Goal: Task Accomplishment & Management: Check status

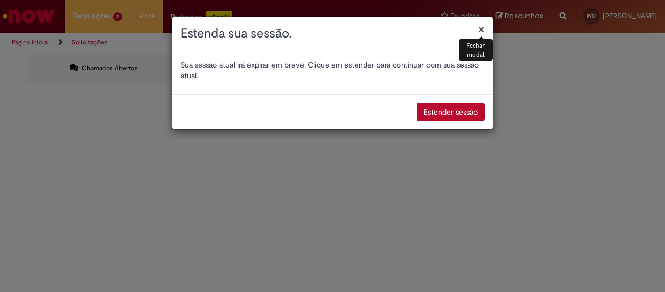
click at [481, 30] on button "×" at bounding box center [481, 29] width 6 height 11
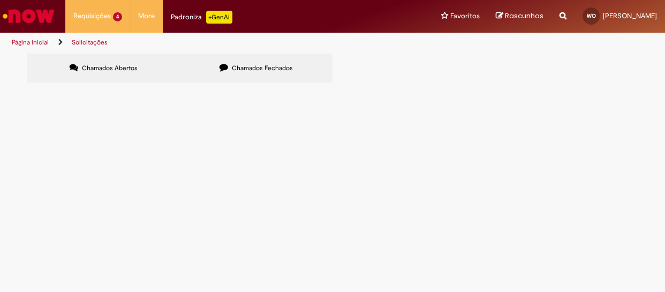
click at [0, 0] on span "R13583840" at bounding box center [0, 0] width 0 height 0
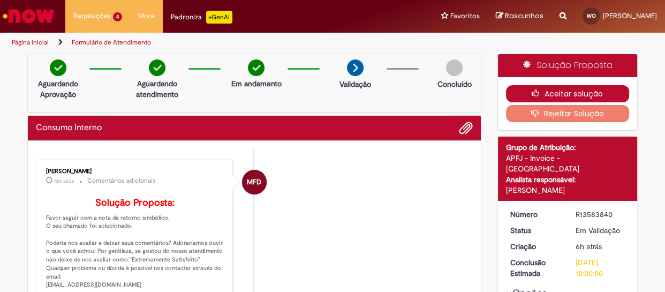
click at [546, 89] on button "Aceitar solução" at bounding box center [568, 93] width 124 height 17
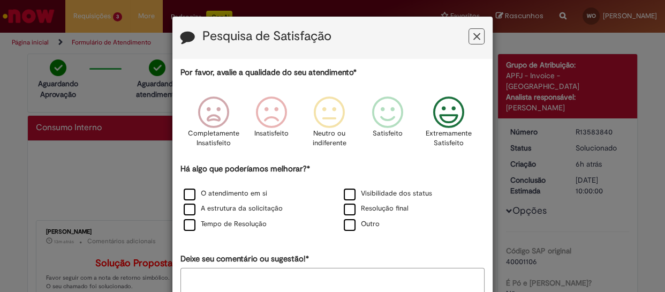
click at [456, 120] on icon "Feedback" at bounding box center [448, 112] width 40 height 32
click at [184, 193] on label "O atendimento em si" at bounding box center [226, 193] width 84 height 10
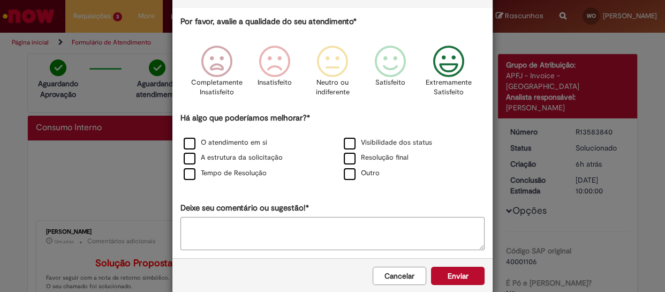
scroll to position [70, 0]
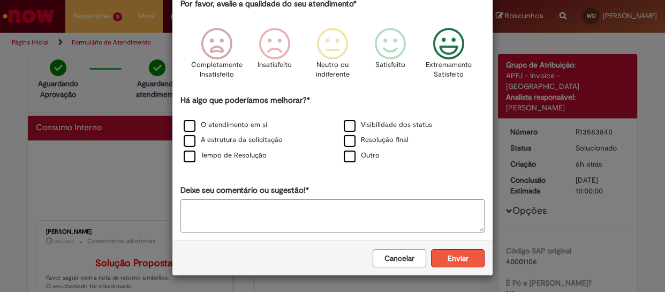
click at [458, 262] on button "Enviar" at bounding box center [458, 258] width 54 height 18
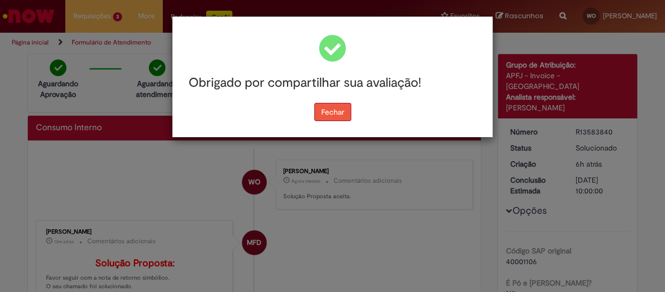
click at [332, 110] on button "Fechar" at bounding box center [332, 112] width 37 height 18
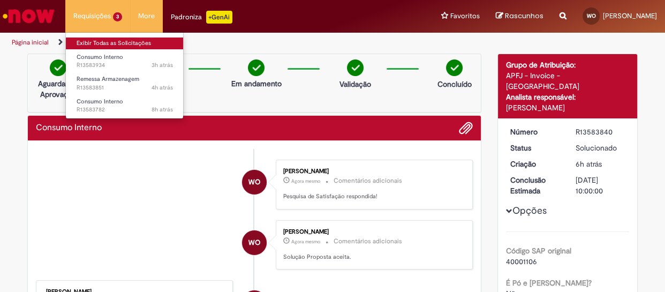
click at [102, 43] on link "Exibir Todas as Solicitações" at bounding box center [125, 43] width 118 height 12
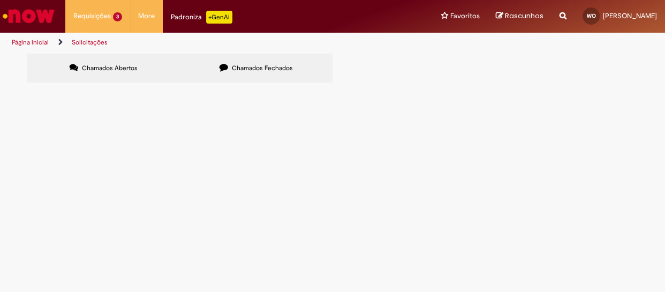
click at [0, 0] on span "R13583782" at bounding box center [0, 0] width 0 height 0
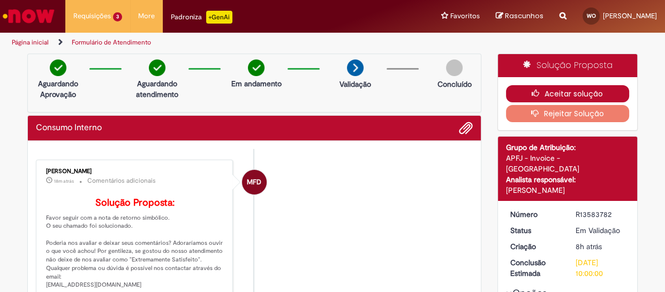
click at [520, 92] on button "Aceitar solução" at bounding box center [568, 93] width 124 height 17
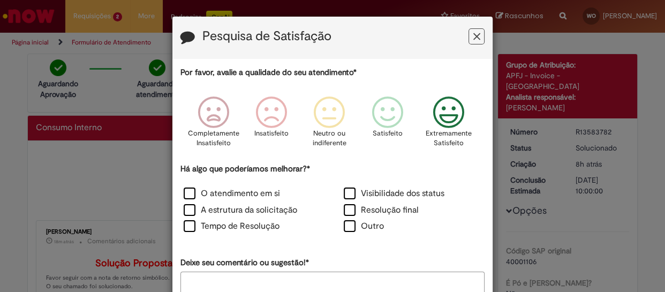
click at [449, 123] on icon "Feedback" at bounding box center [448, 112] width 40 height 32
click at [184, 192] on label "O atendimento em si" at bounding box center [232, 193] width 96 height 12
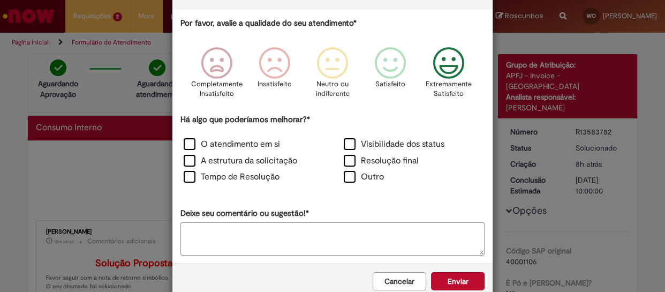
scroll to position [72, 0]
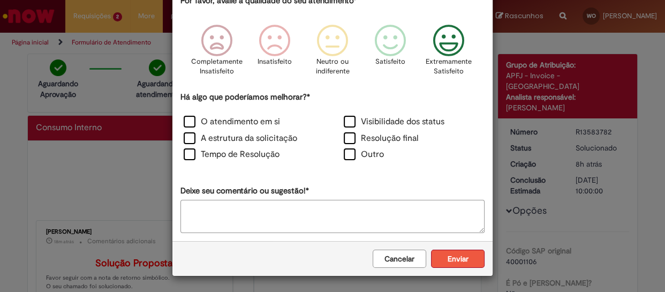
click at [452, 256] on button "Enviar" at bounding box center [458, 258] width 54 height 18
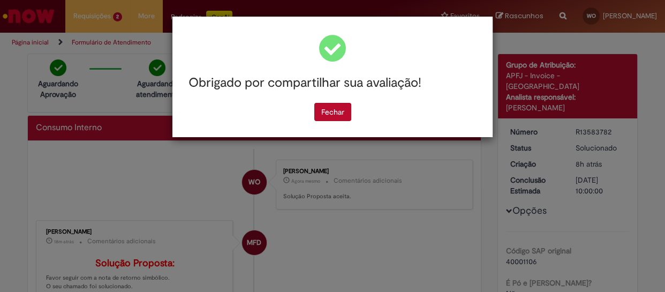
scroll to position [0, 0]
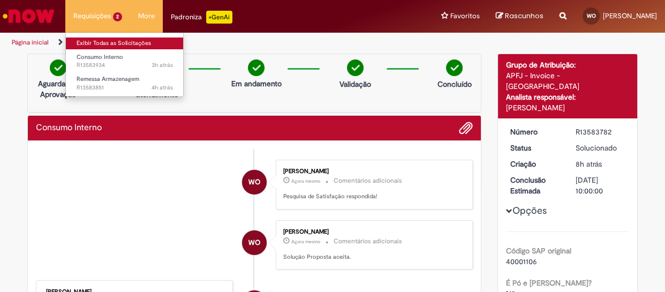
click at [87, 42] on link "Exibir Todas as Solicitações" at bounding box center [125, 43] width 118 height 12
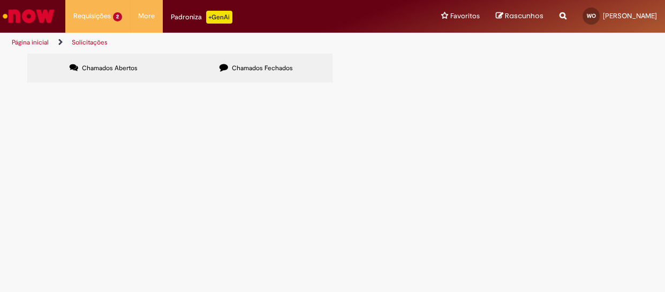
click at [0, 0] on span "R13583934" at bounding box center [0, 0] width 0 height 0
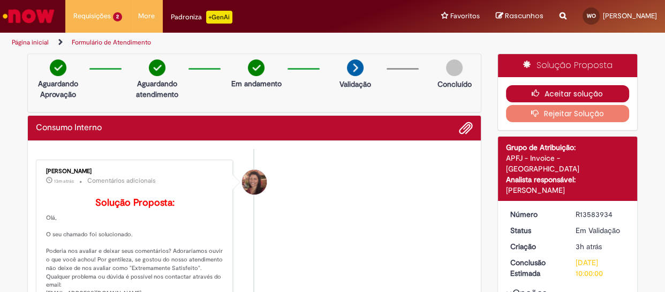
click at [516, 91] on button "Aceitar solução" at bounding box center [568, 93] width 124 height 17
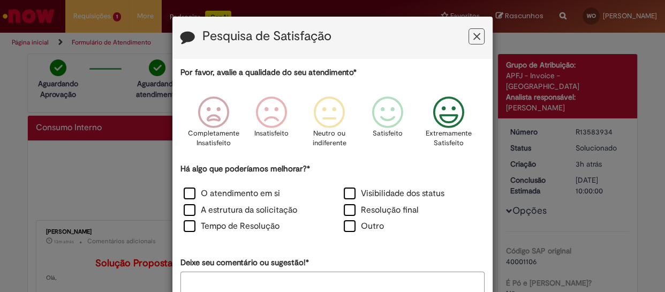
click at [443, 109] on icon "Feedback" at bounding box center [448, 112] width 40 height 32
click at [184, 190] on label "O atendimento em si" at bounding box center [232, 193] width 96 height 12
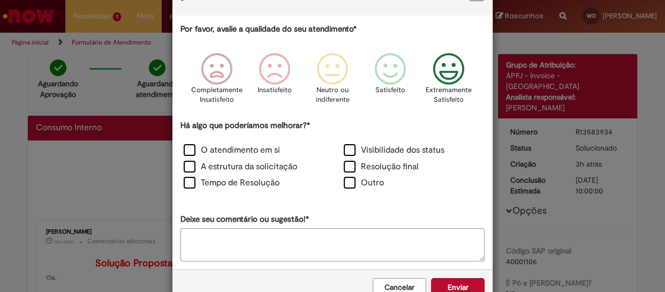
scroll to position [72, 0]
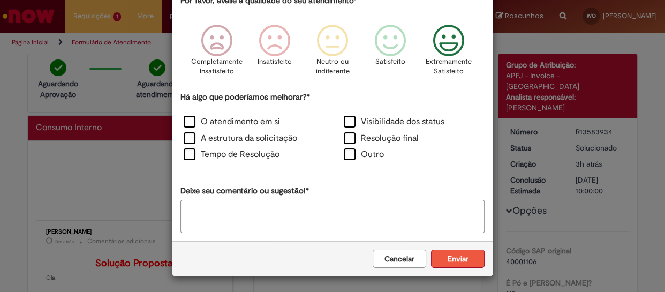
click at [450, 250] on button "Enviar" at bounding box center [458, 258] width 54 height 18
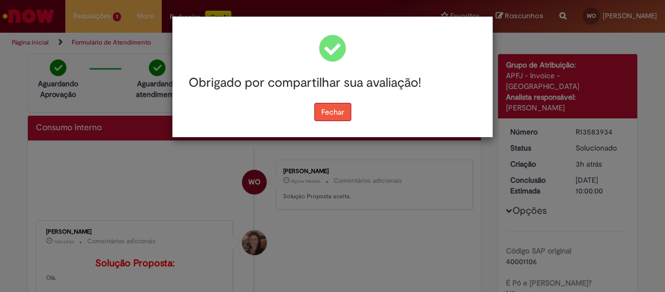
click at [337, 117] on button "Fechar" at bounding box center [332, 112] width 37 height 18
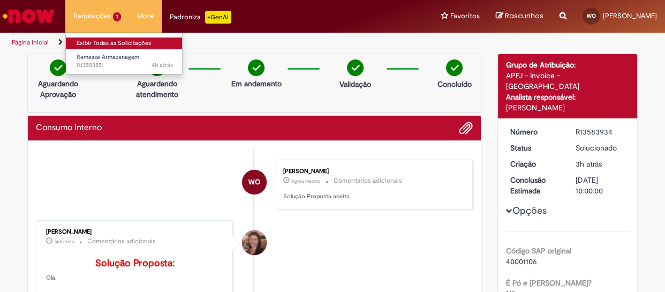
click at [93, 41] on link "Exibir Todas as Solicitações" at bounding box center [125, 43] width 118 height 12
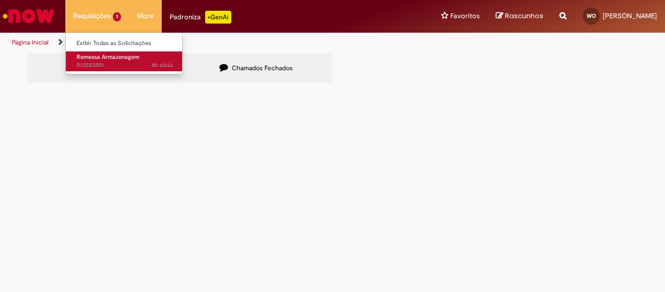
click at [93, 57] on span "Remessa Armazenagem" at bounding box center [108, 57] width 63 height 8
click at [102, 57] on span "Remessa Armazenagem" at bounding box center [108, 57] width 63 height 8
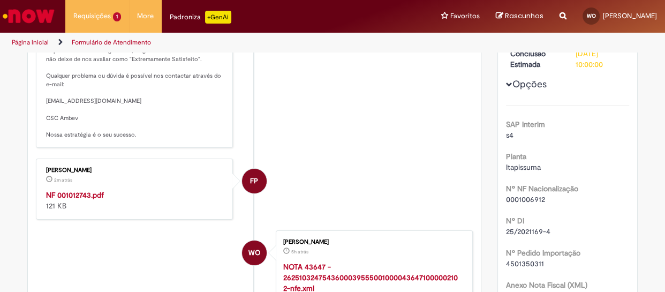
scroll to position [243, 0]
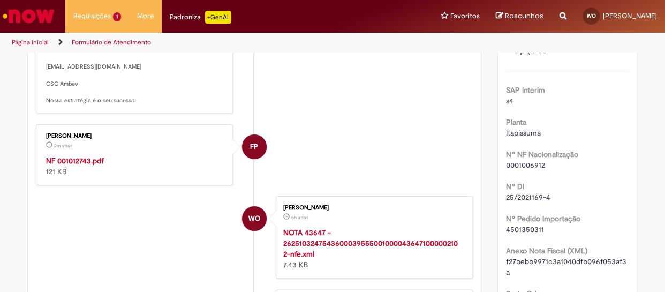
click at [83, 165] on strong "NF 001012743.pdf" at bounding box center [75, 161] width 58 height 10
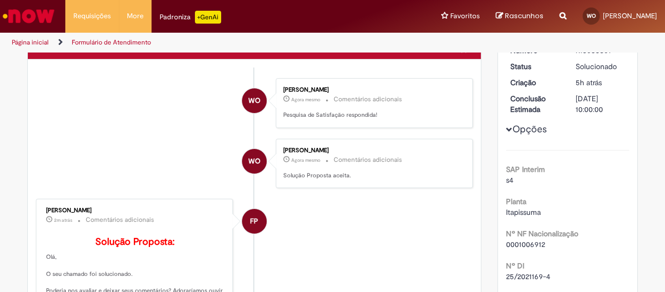
scroll to position [0, 0]
